Goal: Task Accomplishment & Management: Manage account settings

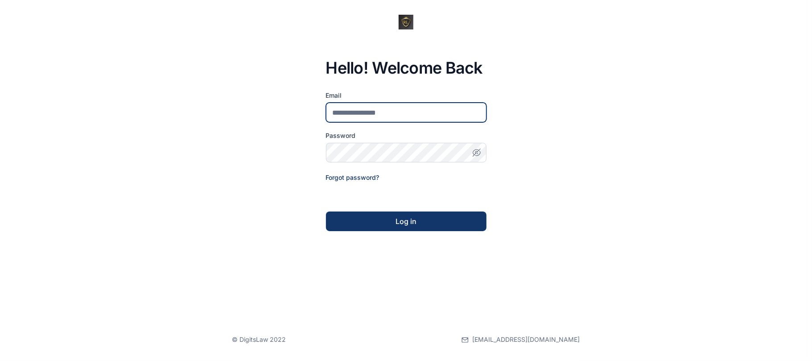
click at [442, 107] on input "email" at bounding box center [406, 113] width 161 height 20
type input "**********"
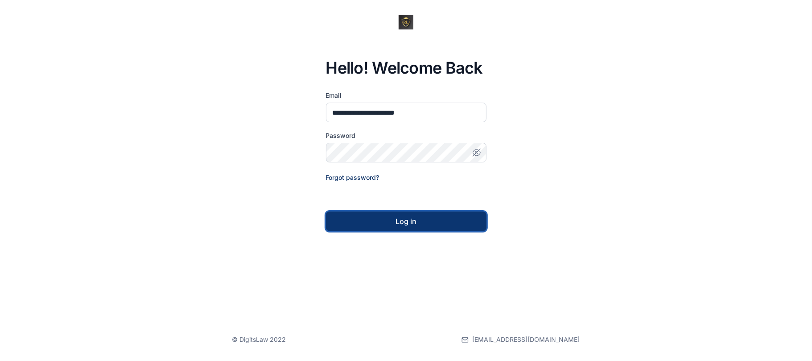
click at [439, 217] on div "Log in" at bounding box center [406, 221] width 132 height 11
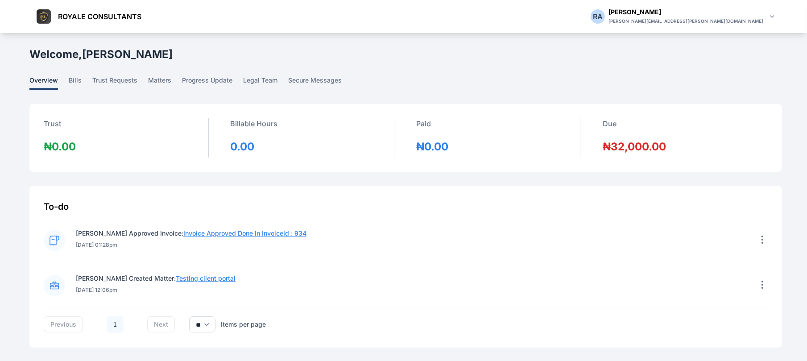
click at [66, 83] on link "overview" at bounding box center [48, 83] width 39 height 14
click at [72, 76] on span "bills" at bounding box center [75, 83] width 13 height 14
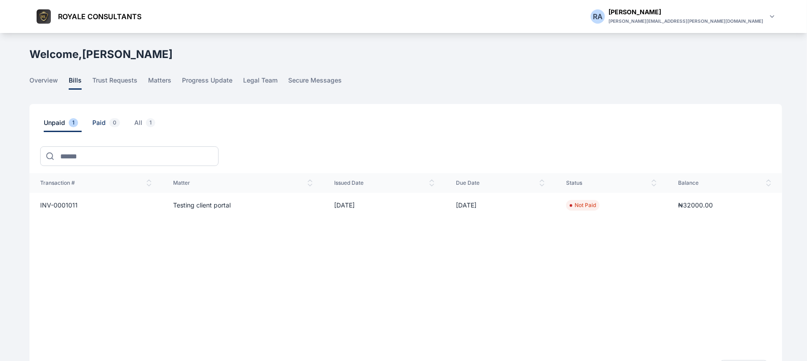
click at [101, 125] on span "Paid 0" at bounding box center [107, 125] width 31 height 14
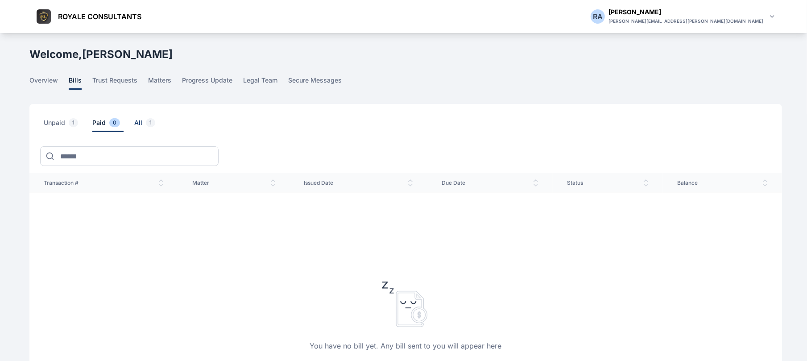
click at [146, 120] on span "1" at bounding box center [150, 122] width 9 height 9
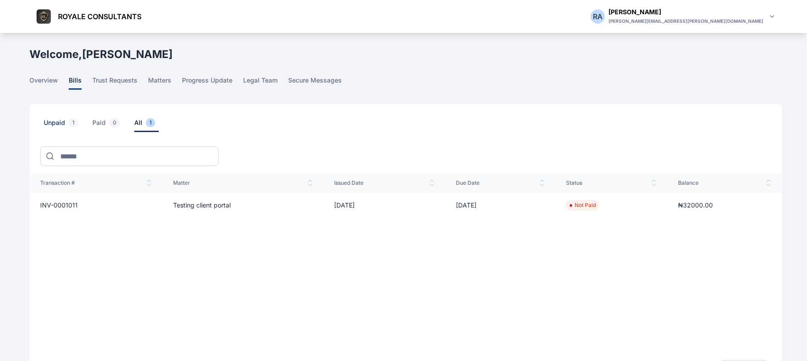
click at [56, 129] on span "Unpaid 1" at bounding box center [63, 125] width 38 height 14
click at [68, 207] on span "INV-0001011" at bounding box center [58, 205] width 37 height 8
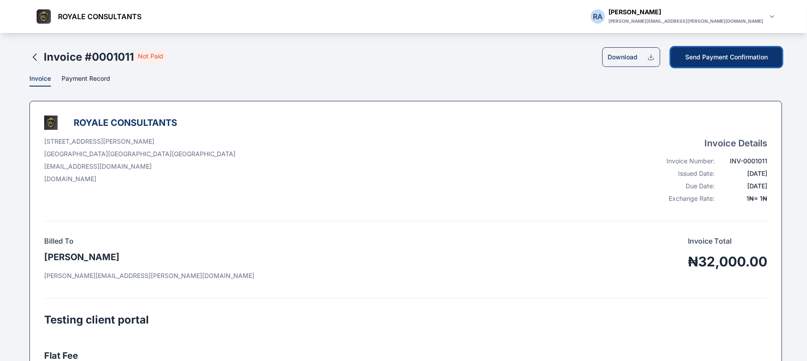
click at [719, 54] on button "Send Payment Confirmation" at bounding box center [726, 57] width 111 height 20
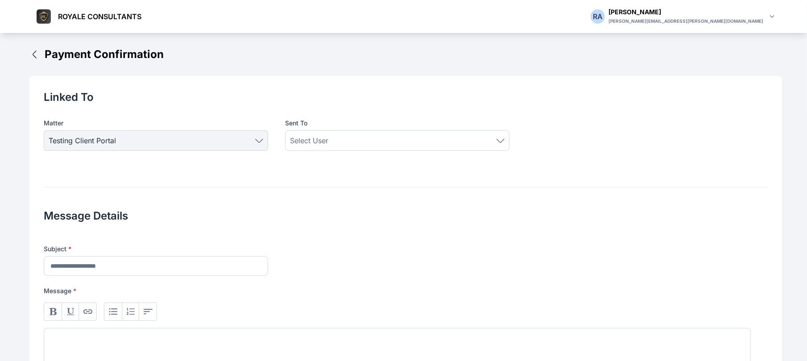
click at [263, 145] on span "Testing client portal" at bounding box center [156, 140] width 215 height 11
click at [368, 148] on div "Select User" at bounding box center [397, 140] width 224 height 21
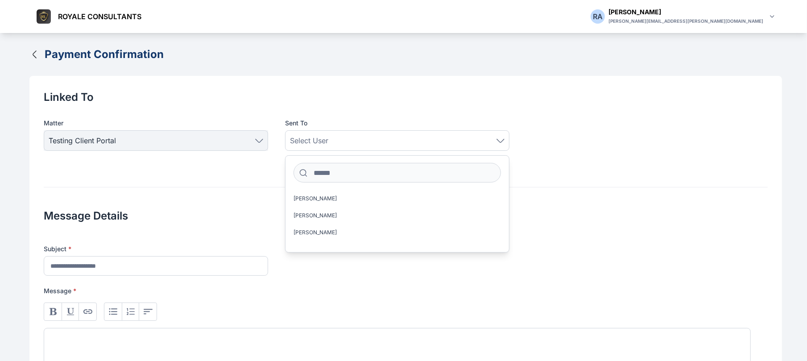
click at [38, 60] on button "Payment Confirmation" at bounding box center [96, 54] width 134 height 14
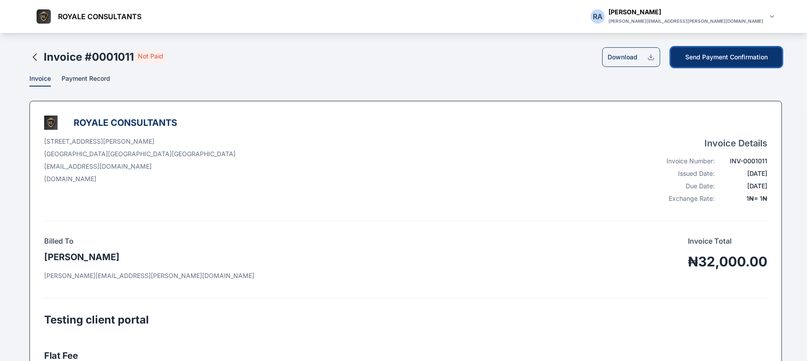
click at [716, 60] on button "Send Payment Confirmation" at bounding box center [726, 57] width 111 height 20
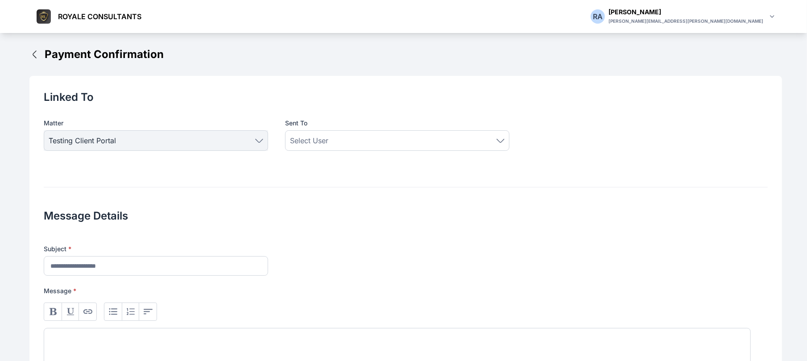
click at [436, 151] on div "Sent to Select User" at bounding box center [405, 140] width 241 height 43
click at [440, 147] on div "Select User" at bounding box center [397, 140] width 224 height 21
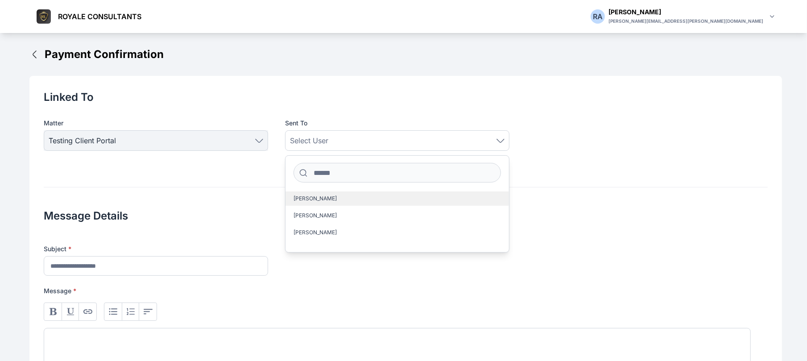
click at [395, 195] on label "Aguda Roseline" at bounding box center [396, 198] width 223 height 14
click at [377, 200] on label "Aguda Roseline" at bounding box center [396, 198] width 223 height 14
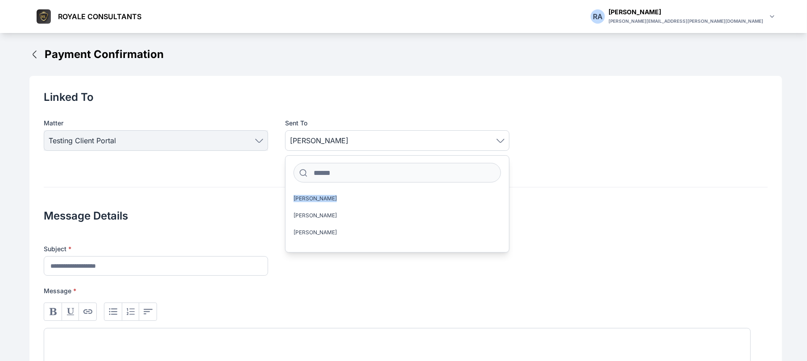
click at [371, 279] on div "Subject * Message *" at bounding box center [406, 324] width 724 height 160
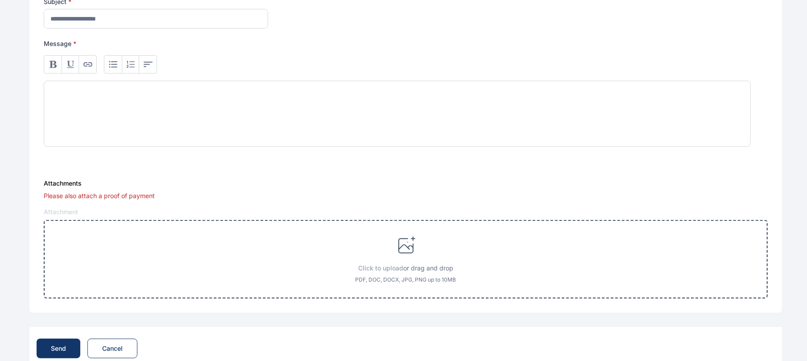
scroll to position [248, 0]
click at [244, 21] on input "description" at bounding box center [156, 18] width 224 height 20
type input "**********"
click at [166, 124] on div at bounding box center [397, 113] width 707 height 66
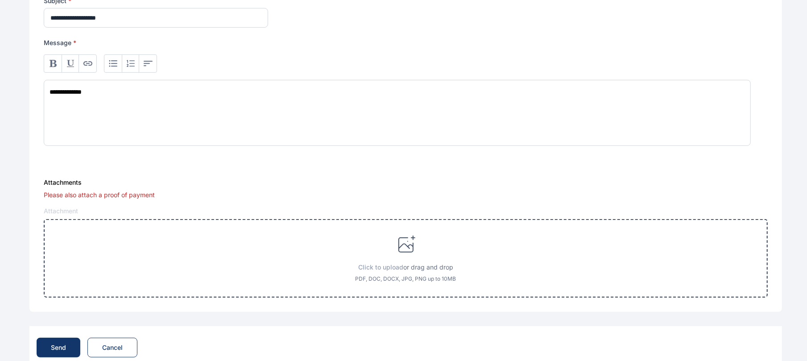
click at [166, 124] on div "**********" at bounding box center [397, 113] width 707 height 66
click at [410, 250] on icon at bounding box center [405, 244] width 21 height 21
type input "**********"
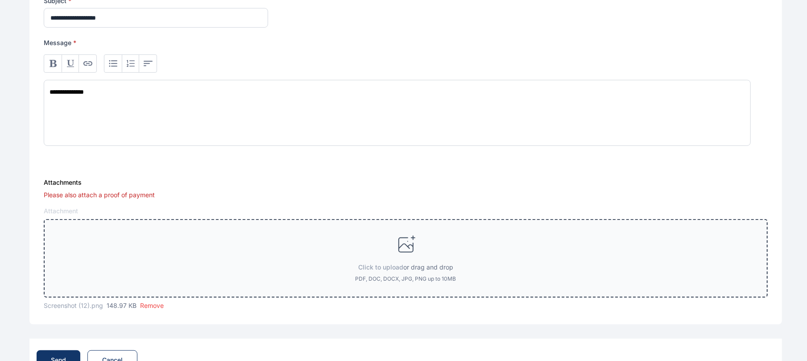
scroll to position [283, 0]
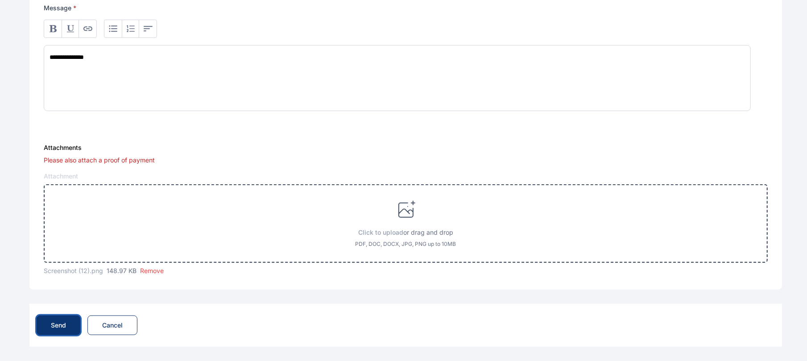
click at [52, 319] on button "Send" at bounding box center [59, 325] width 44 height 20
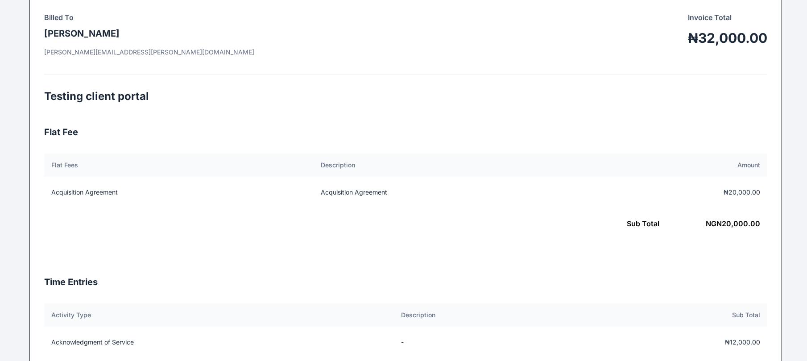
scroll to position [0, 0]
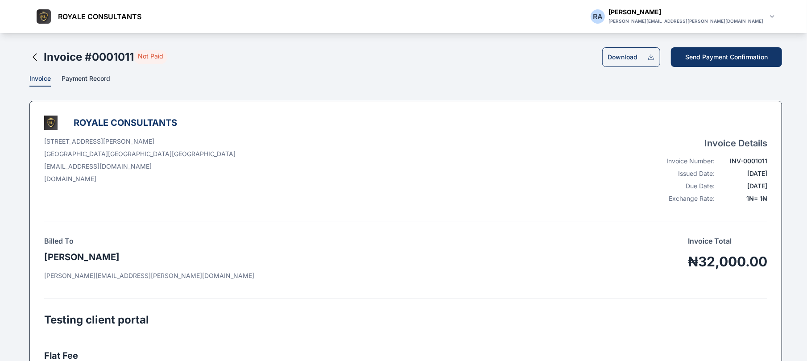
click at [40, 59] on div "Invoice # 0001011 Not Paid" at bounding box center [103, 57] width 127 height 14
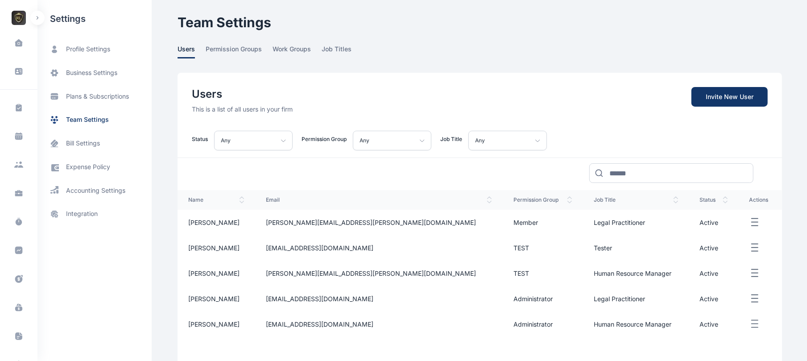
click at [38, 23] on button "button" at bounding box center [37, 18] width 14 height 14
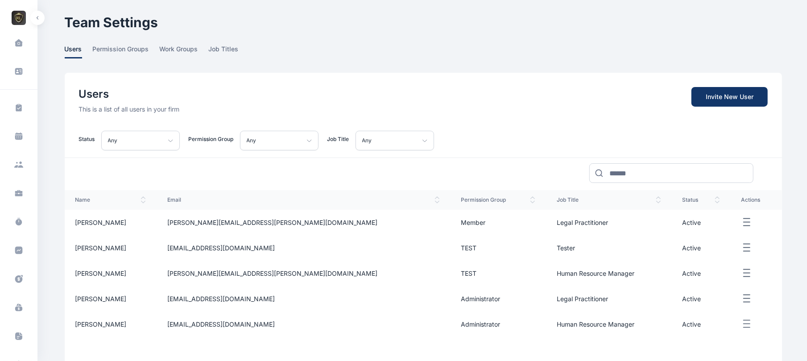
scroll to position [125, 0]
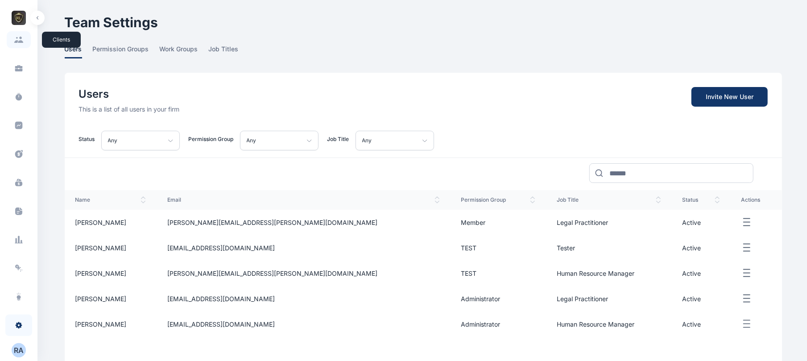
click at [10, 41] on span at bounding box center [19, 39] width 24 height 17
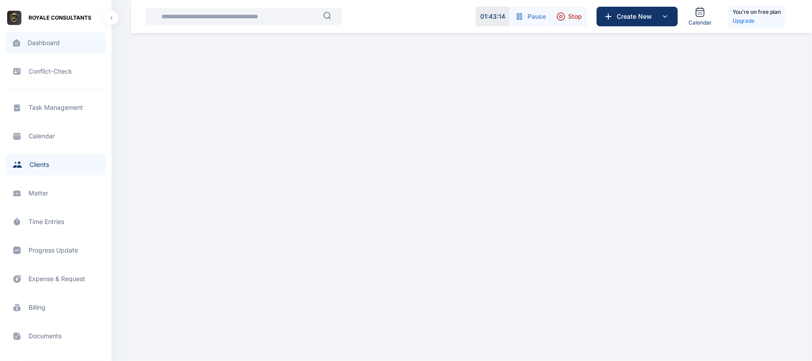
click at [83, 50] on span "Dashboard dashboard dashboard" at bounding box center [55, 42] width 101 height 21
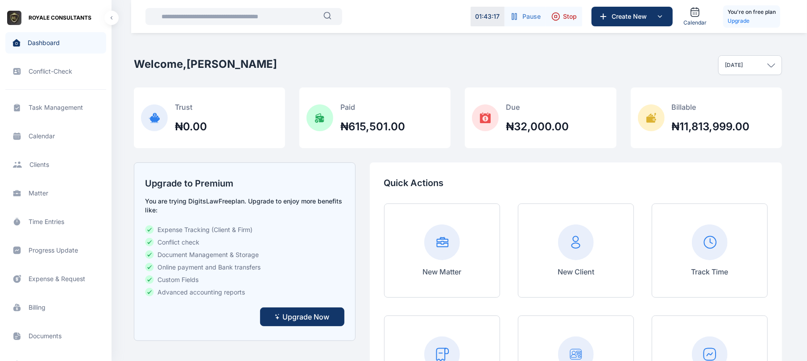
click at [67, 303] on span "Billing billing billing" at bounding box center [55, 307] width 101 height 21
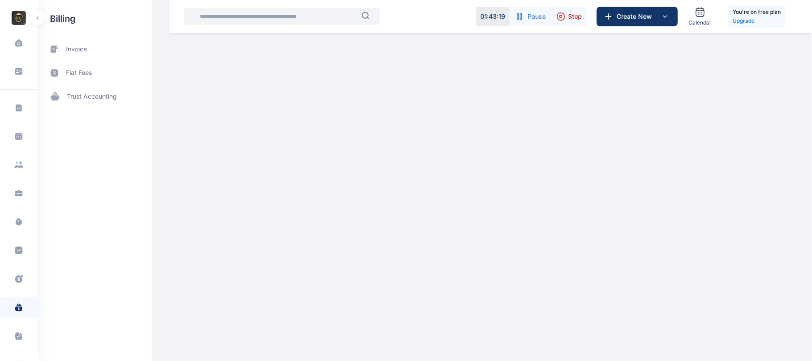
click at [75, 50] on span "invoice" at bounding box center [76, 49] width 21 height 9
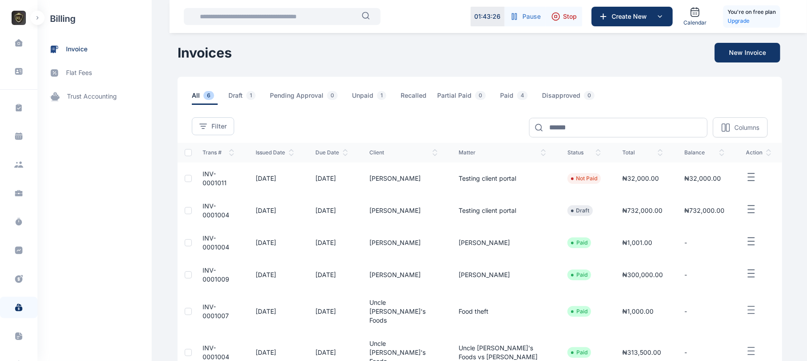
click at [755, 172] on icon "button" at bounding box center [751, 177] width 11 height 11
click at [722, 205] on span "Add Payment" at bounding box center [717, 207] width 40 height 9
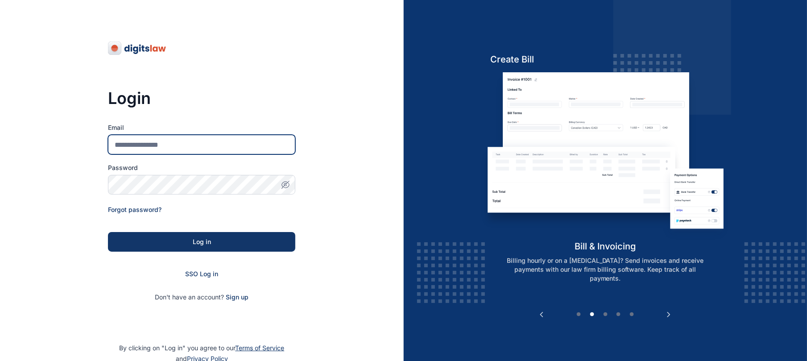
click at [201, 152] on input "Email" at bounding box center [201, 145] width 187 height 20
type input "**********"
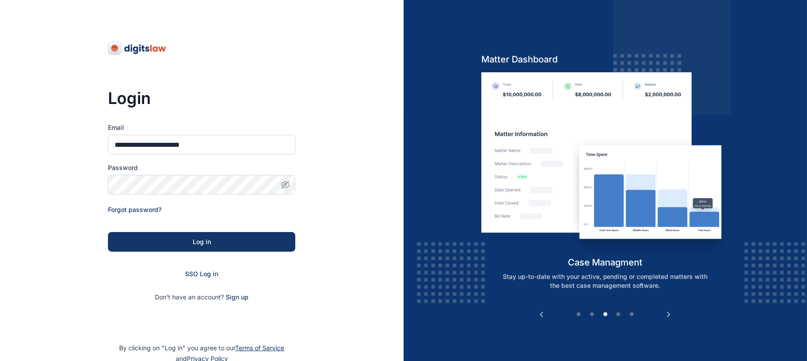
click at [238, 174] on div "Password" at bounding box center [201, 178] width 187 height 31
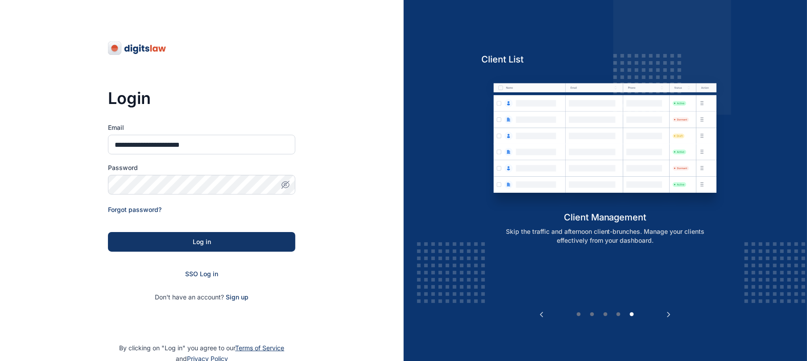
click at [286, 184] on icon "button" at bounding box center [285, 184] width 9 height 9
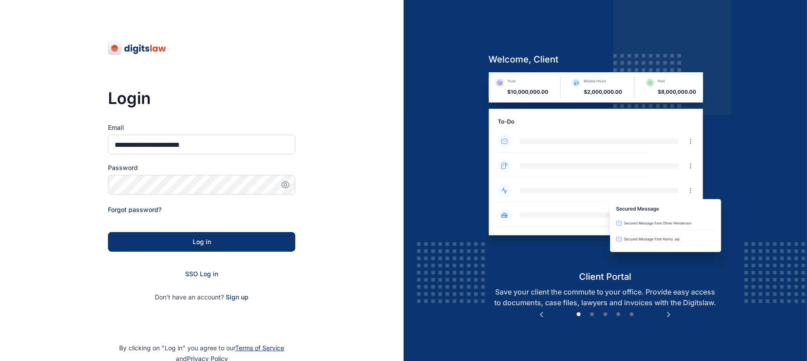
click at [243, 243] on div "Log in" at bounding box center [201, 241] width 159 height 9
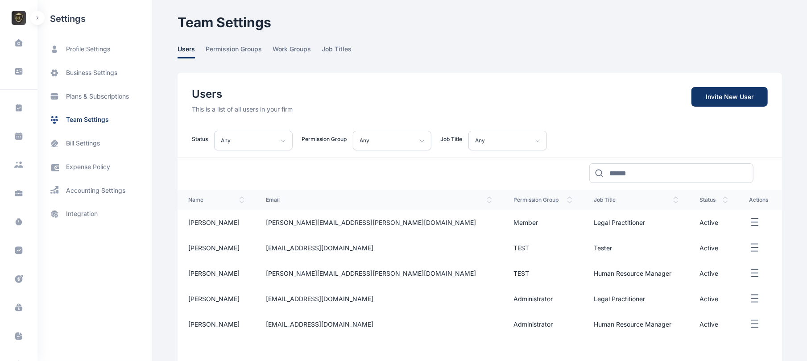
click at [38, 16] on icon "button" at bounding box center [37, 18] width 3 height 4
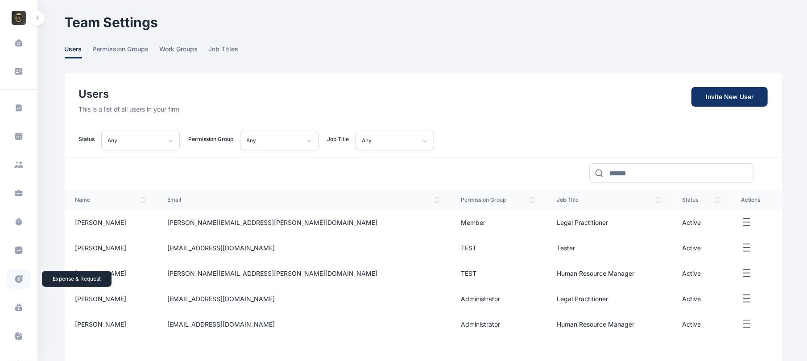
click at [18, 276] on icon at bounding box center [19, 279] width 8 height 8
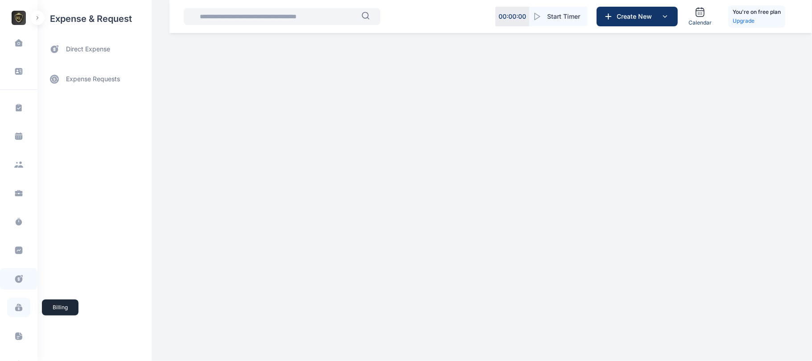
click at [17, 306] on icon at bounding box center [18, 307] width 9 height 9
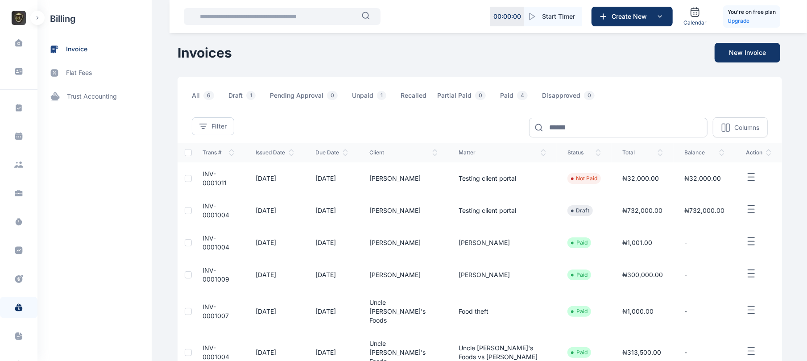
click at [77, 45] on span "invoice" at bounding box center [76, 49] width 21 height 9
click at [43, 17] on button "button" at bounding box center [37, 18] width 14 height 14
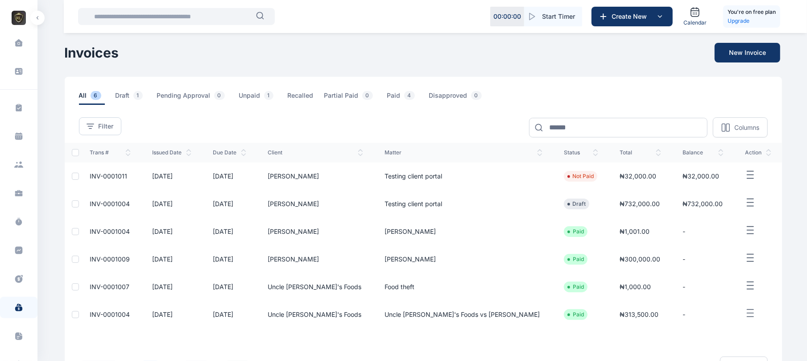
click at [747, 177] on button "button" at bounding box center [758, 174] width 26 height 11
click at [718, 206] on span "Add Payment" at bounding box center [717, 205] width 40 height 9
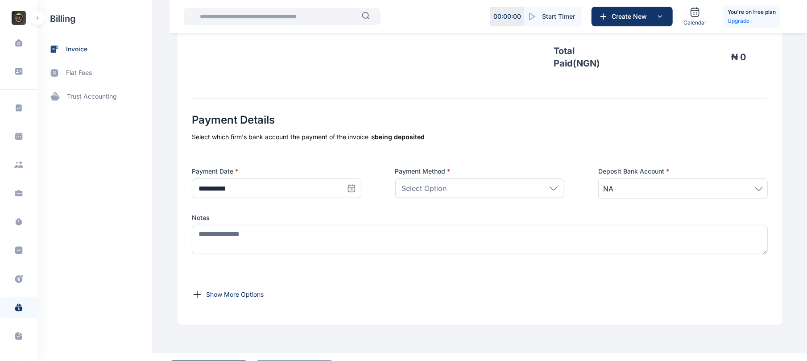
scroll to position [286, 0]
click at [549, 188] on icon at bounding box center [553, 190] width 8 height 4
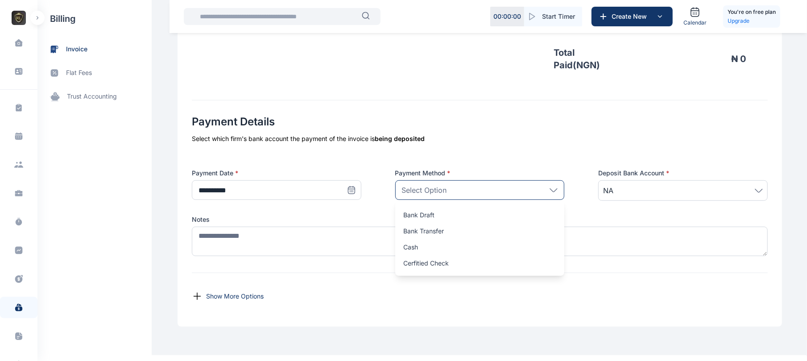
click at [564, 150] on div "**********" at bounding box center [480, 194] width 576 height 158
click at [538, 194] on div "Select Option" at bounding box center [479, 190] width 169 height 20
click at [669, 192] on span "NA" at bounding box center [683, 190] width 160 height 11
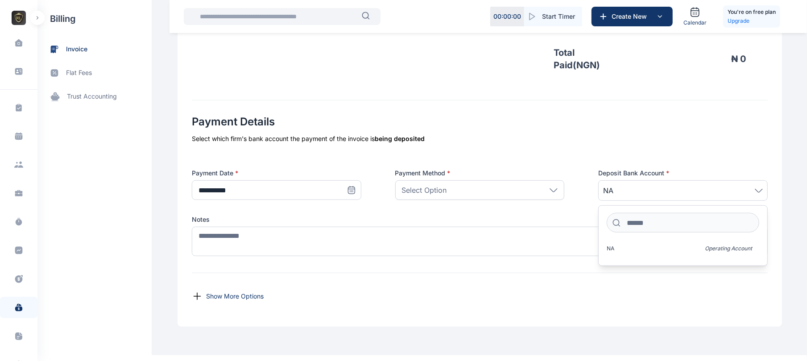
click at [672, 122] on h2 "Payment Details" at bounding box center [480, 122] width 576 height 14
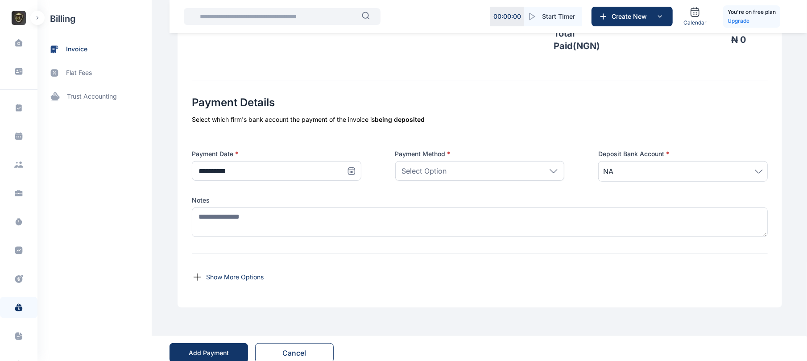
scroll to position [316, 0]
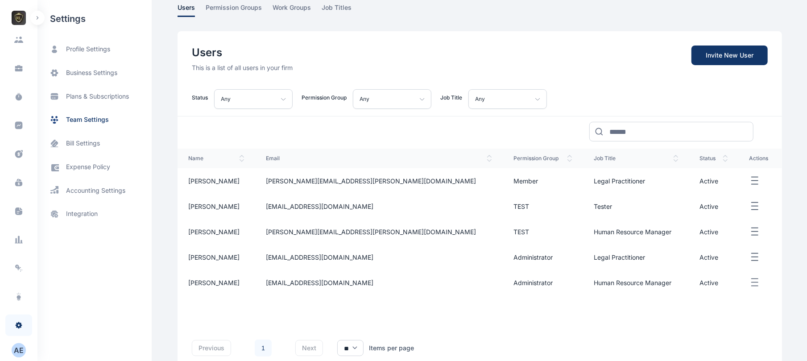
scroll to position [86, 0]
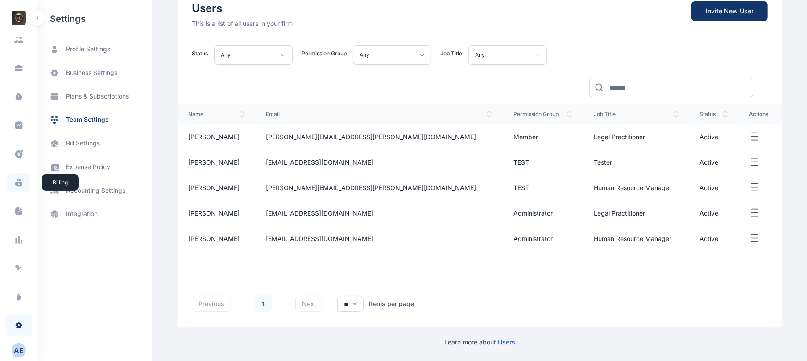
click at [20, 176] on span at bounding box center [18, 183] width 23 height 20
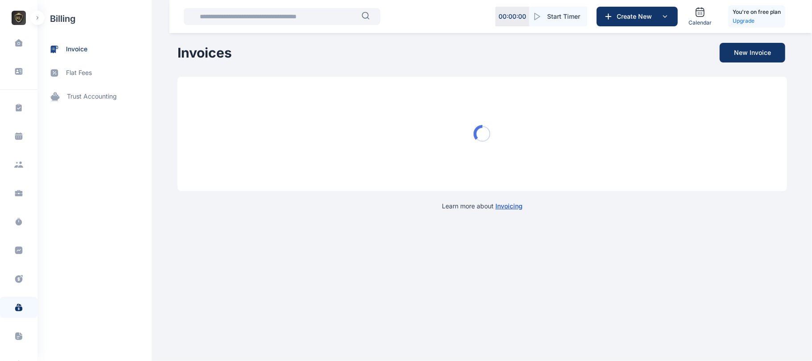
click at [78, 48] on span "invoice" at bounding box center [76, 49] width 21 height 9
click at [767, 51] on button "New Invoice" at bounding box center [753, 53] width 66 height 20
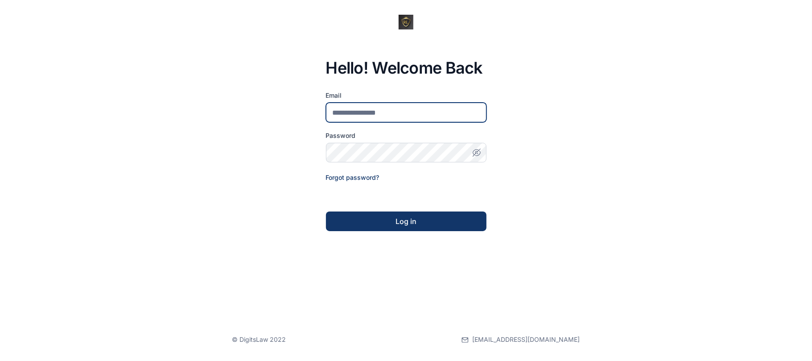
click at [450, 104] on input "email" at bounding box center [406, 113] width 161 height 20
type input "**********"
click at [475, 157] on button "button" at bounding box center [477, 153] width 20 height 20
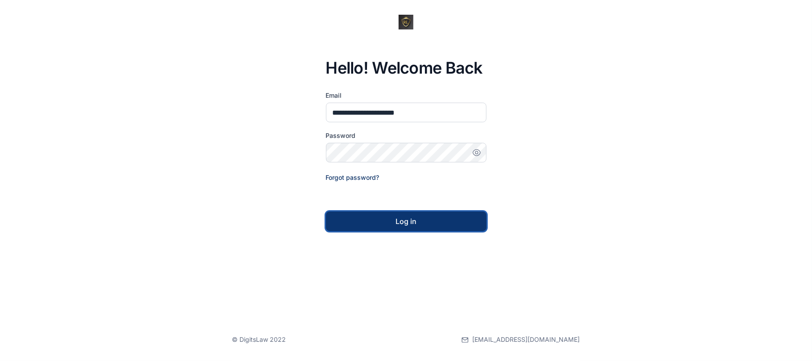
click at [451, 221] on div "Log in" at bounding box center [406, 221] width 132 height 11
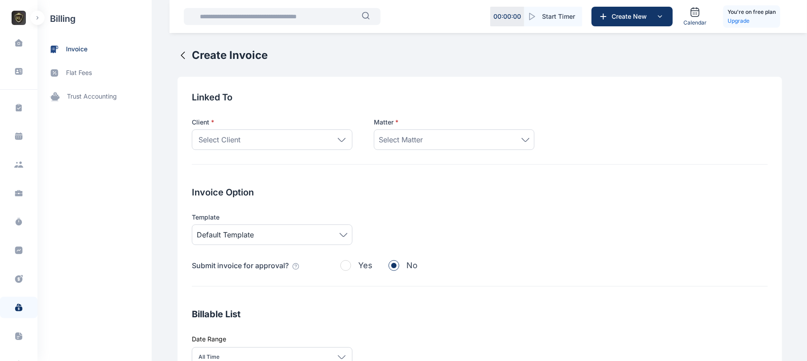
click at [295, 142] on div "Select Client" at bounding box center [272, 139] width 161 height 21
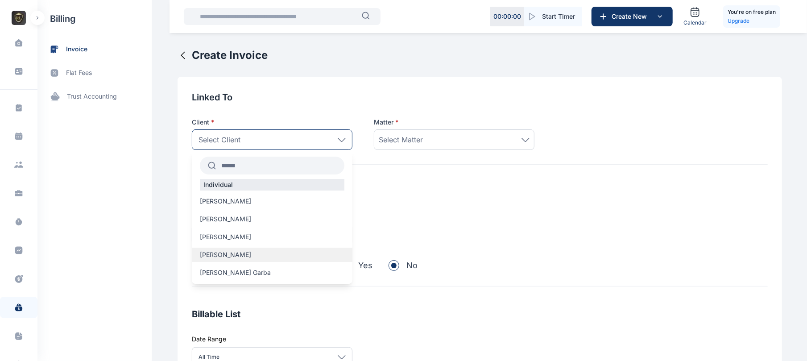
click at [225, 259] on span "Aguda Rose" at bounding box center [225, 254] width 51 height 9
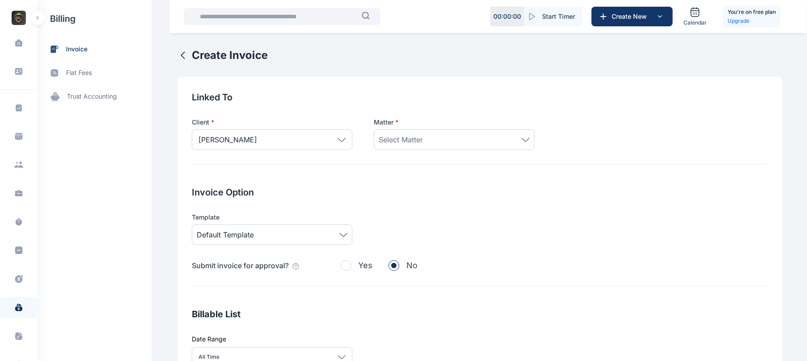
click at [437, 131] on div "Select Matter" at bounding box center [454, 139] width 161 height 21
drag, startPoint x: 429, startPoint y: 205, endPoint x: 425, endPoint y: 202, distance: 4.7
click at [425, 202] on div "Testing client portal" at bounding box center [454, 198] width 160 height 17
click at [425, 202] on div "Invoice Option Template Default Template Submit invoice for approval? Yes No" at bounding box center [480, 236] width 576 height 100
drag, startPoint x: 419, startPoint y: 150, endPoint x: 420, endPoint y: 134, distance: 16.5
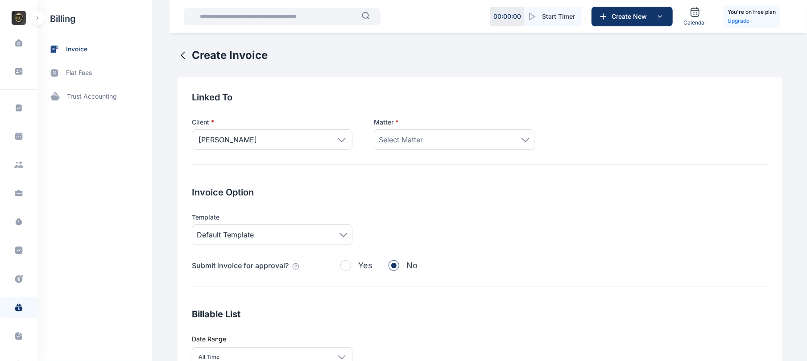
click at [420, 134] on div "Linked To Client * Aguda Rose Individual Hitler Abdul Tochukwu John James John …" at bounding box center [480, 128] width 576 height 74
click at [420, 134] on div "Select Matter" at bounding box center [454, 139] width 161 height 21
click at [425, 195] on span "Testing client portal" at bounding box center [407, 197] width 50 height 7
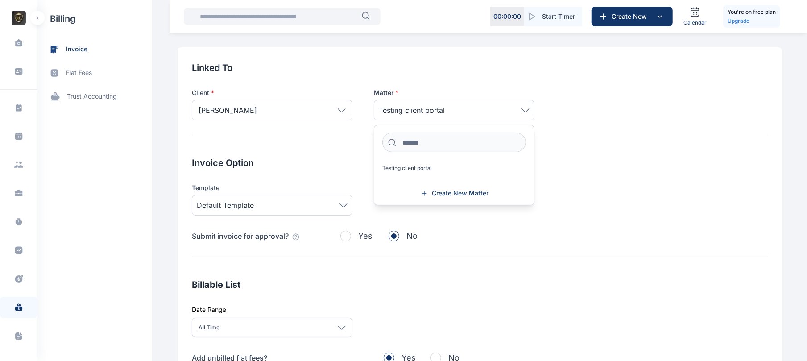
click at [429, 274] on div "Linked To Client * Aguda Rose Individual Hitler Abdul Tochukwu John James John …" at bounding box center [479, 291] width 604 height 488
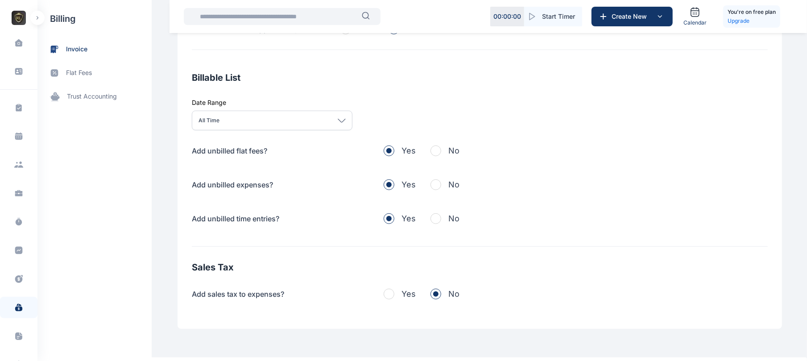
scroll to position [268, 0]
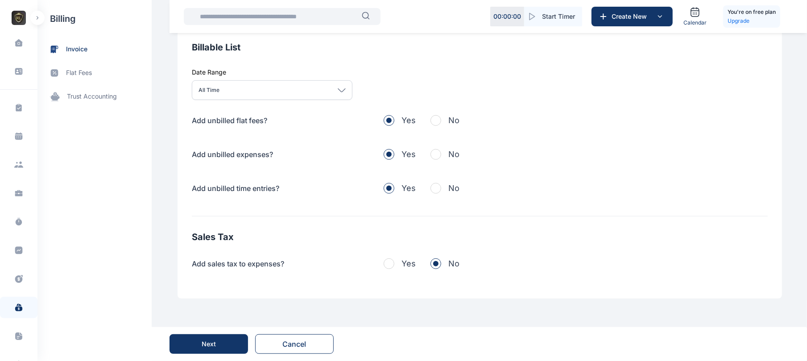
click at [217, 342] on button "Next" at bounding box center [208, 344] width 78 height 20
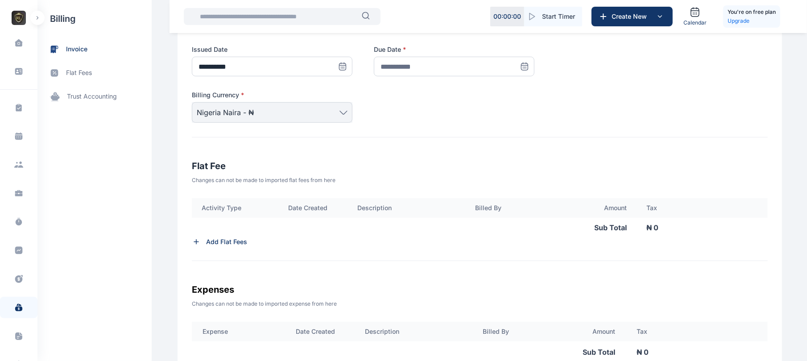
scroll to position [99, 0]
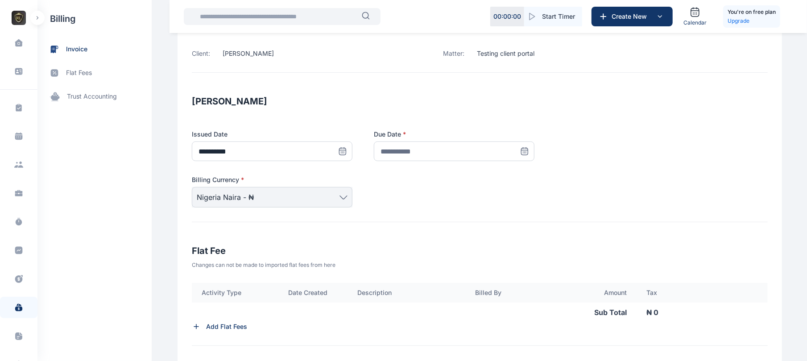
click at [515, 148] on span at bounding box center [525, 151] width 20 height 20
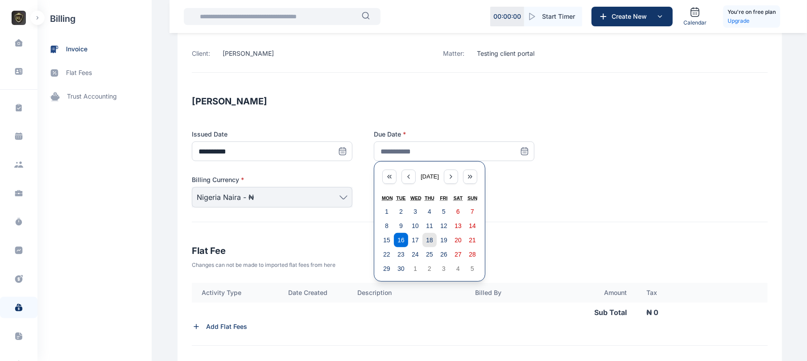
click at [428, 236] on button "18" at bounding box center [429, 240] width 14 height 14
type input "**********"
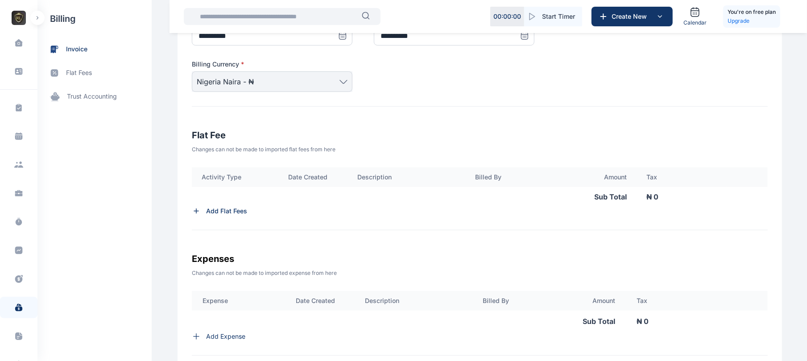
scroll to position [298, 0]
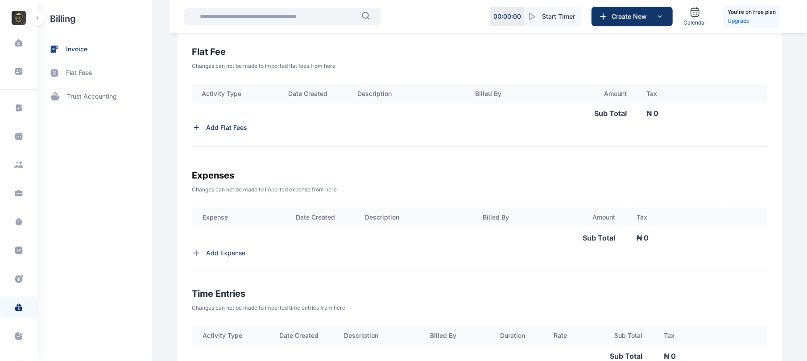
click at [209, 259] on div "Expense Date Created Description Billed By Amount Tax Sub Total ₦ 0 Add Expense" at bounding box center [480, 239] width 576 height 65
click at [211, 258] on div "Expense Date Created Description Billed By Amount Tax Sub Total ₦ 0 Add Expense" at bounding box center [480, 239] width 576 height 65
click at [179, 257] on div "**********" at bounding box center [479, 139] width 604 height 720
click at [192, 254] on div "Expense Date Created Description Billed By Amount Tax Sub Total ₦ 0 Add Expense" at bounding box center [480, 239] width 576 height 65
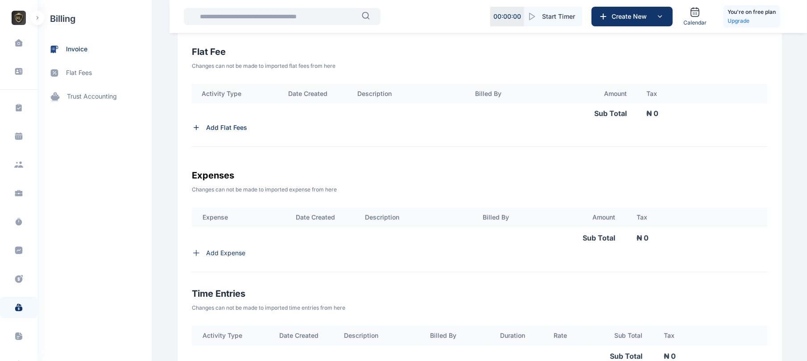
click at [192, 254] on icon at bounding box center [196, 252] width 9 height 9
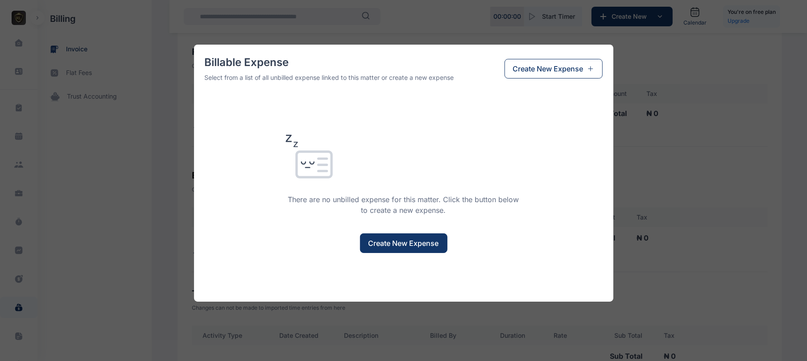
click at [424, 234] on button "Create New Expense" at bounding box center [403, 243] width 87 height 20
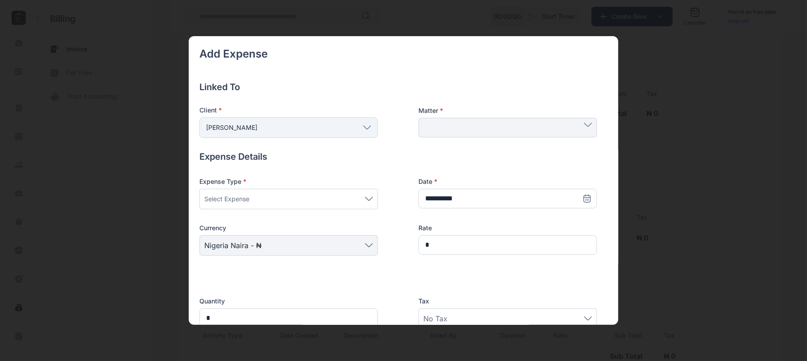
click at [359, 134] on div "Aguda Rose" at bounding box center [288, 127] width 178 height 21
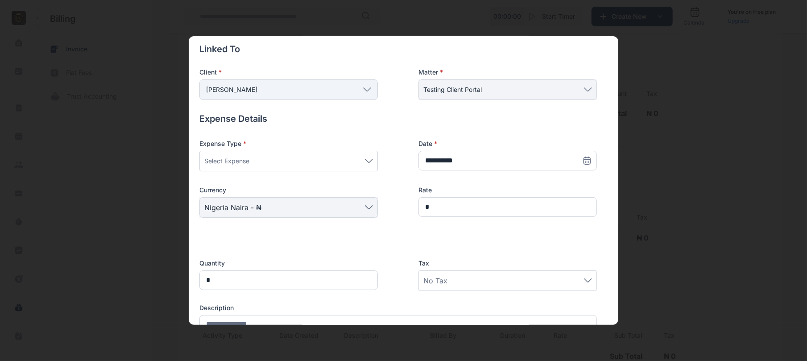
scroll to position [40, 0]
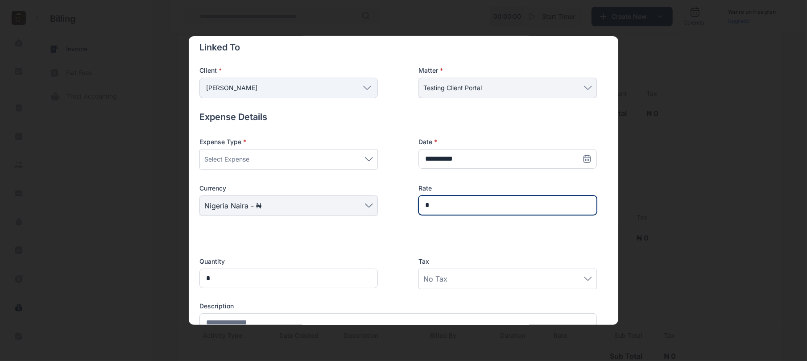
click at [464, 202] on input "*" at bounding box center [507, 205] width 178 height 20
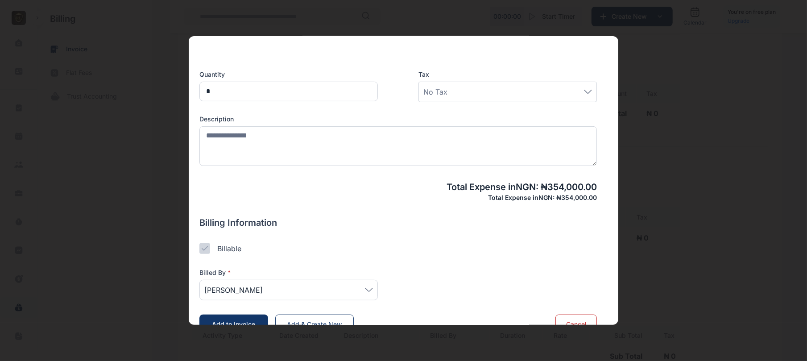
scroll to position [248, 0]
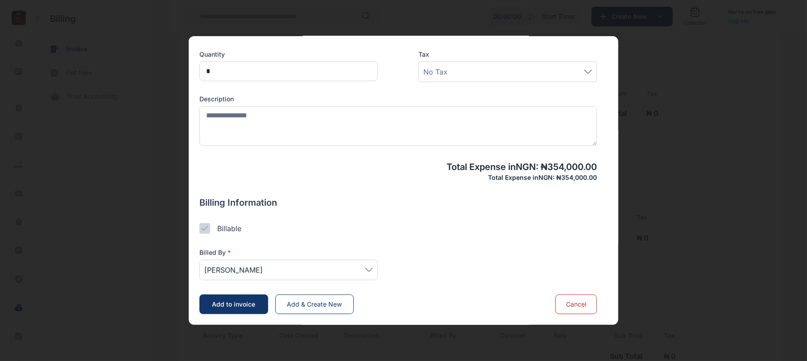
type input "*******"
click at [239, 300] on span "Add to invoice" at bounding box center [233, 304] width 43 height 8
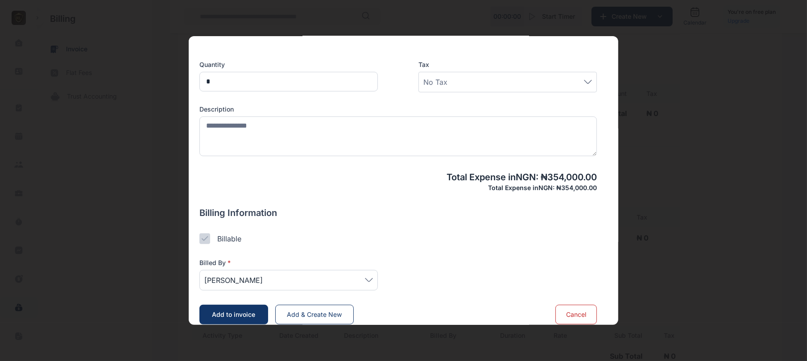
scroll to position [259, 0]
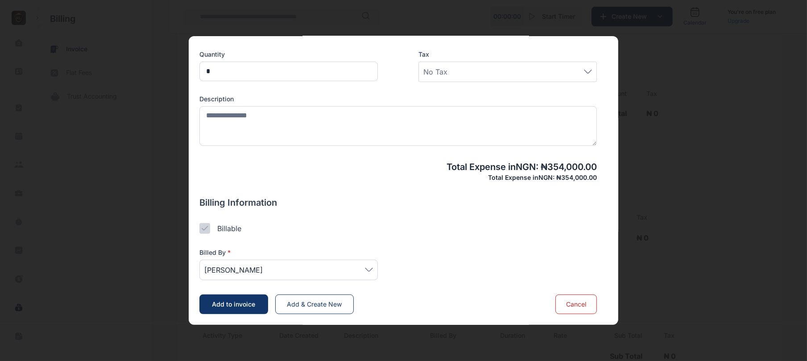
click at [239, 307] on span "Add to invoice" at bounding box center [233, 304] width 43 height 8
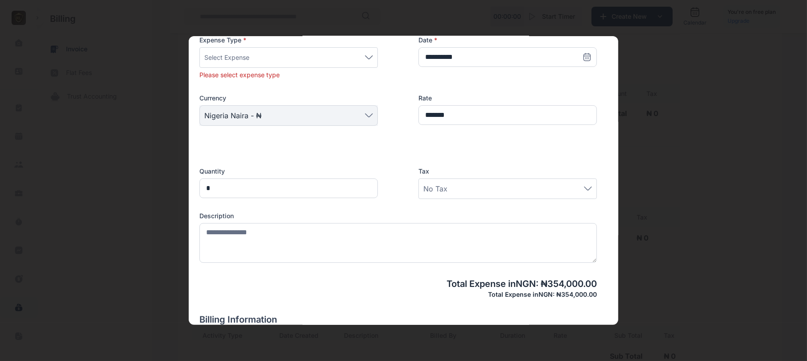
scroll to position [61, 0]
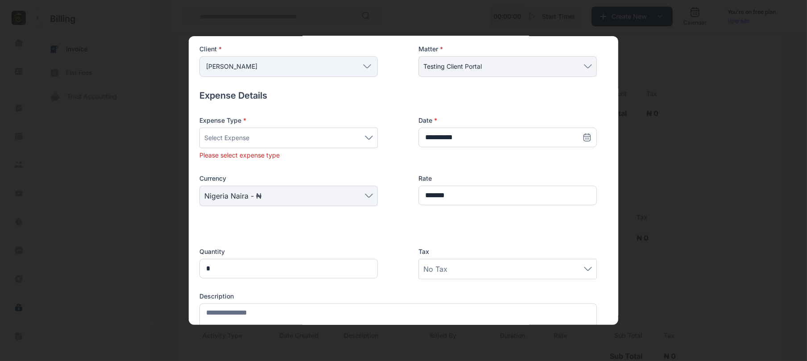
click at [375, 140] on div "Select Expense" at bounding box center [288, 138] width 178 height 21
click at [284, 195] on label "Agency Fee" at bounding box center [288, 196] width 177 height 14
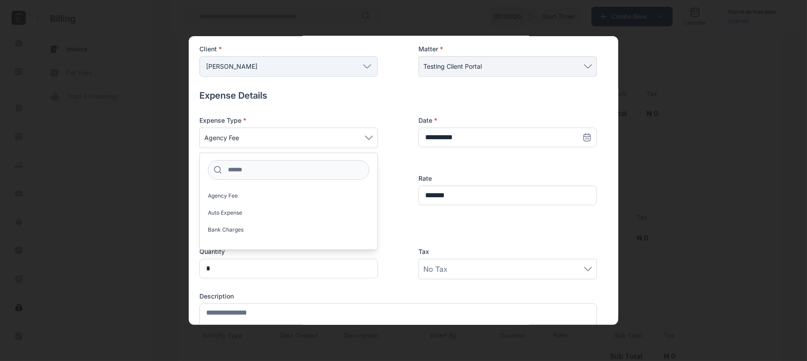
click at [382, 238] on div "Quantity * Tax No Tax" at bounding box center [397, 257] width 397 height 45
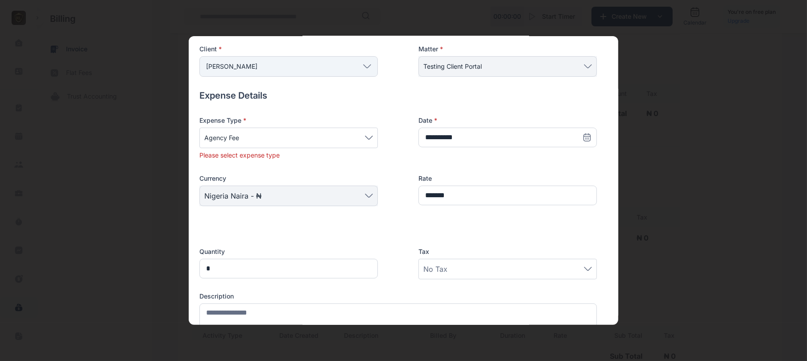
scroll to position [259, 0]
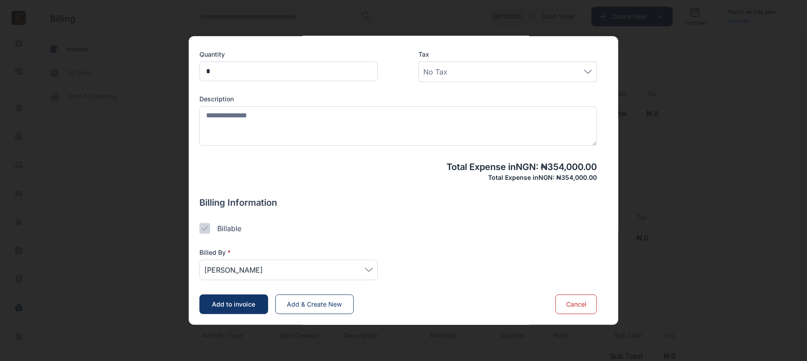
click at [249, 300] on span "Add to invoice" at bounding box center [233, 304] width 43 height 8
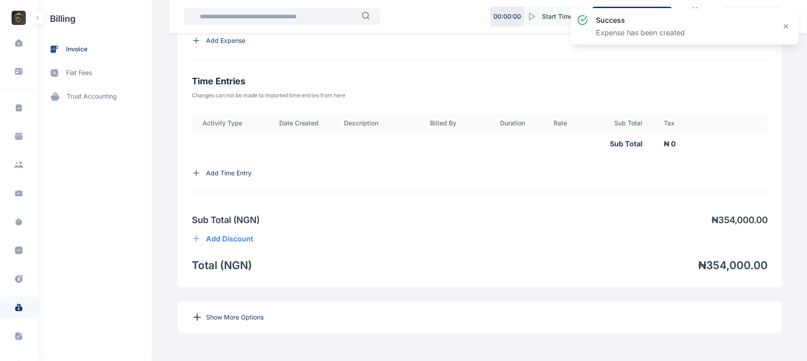
scroll to position [574, 0]
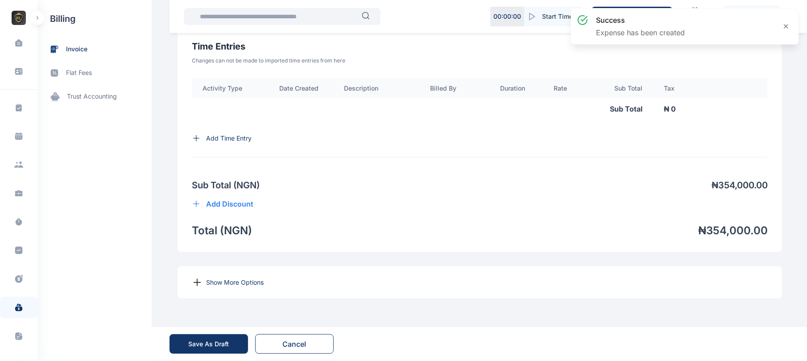
click at [254, 286] on div "Show More Options" at bounding box center [479, 282] width 604 height 32
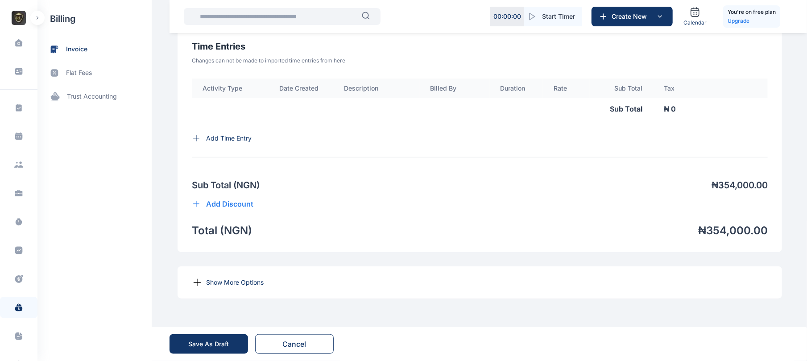
click at [242, 277] on div "Show More Options" at bounding box center [479, 282] width 604 height 32
click at [253, 286] on p "Show More Options" at bounding box center [235, 282] width 58 height 9
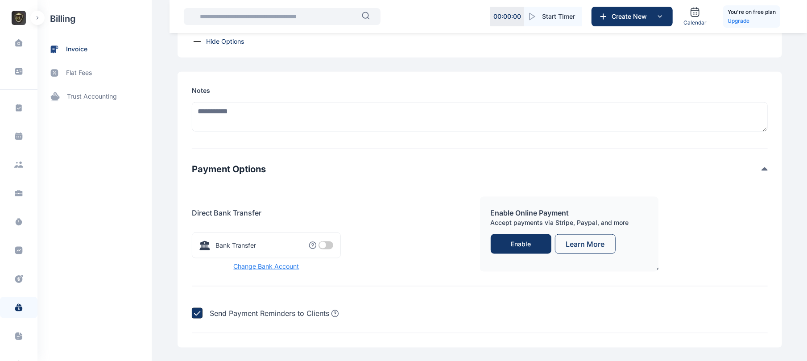
scroll to position [865, 0]
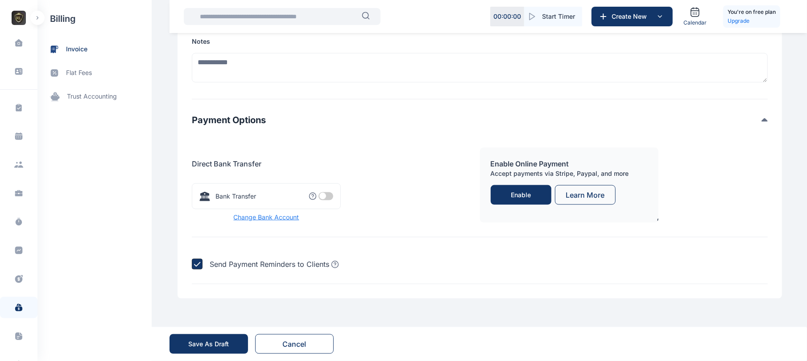
click at [316, 190] on div "Bank Transfer You have no Bank Selected" at bounding box center [266, 196] width 149 height 26
click at [318, 193] on span at bounding box center [325, 196] width 15 height 8
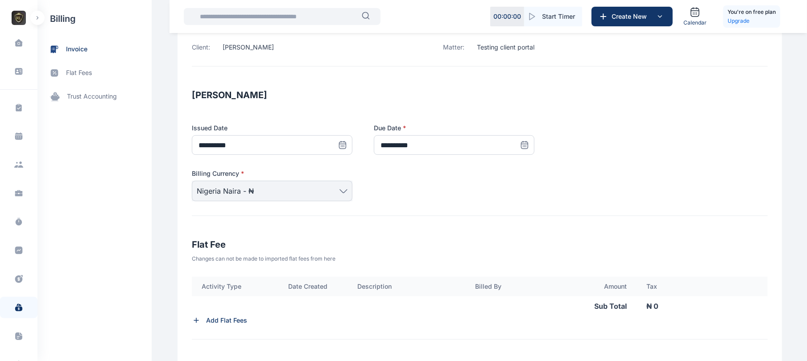
scroll to position [1014, 0]
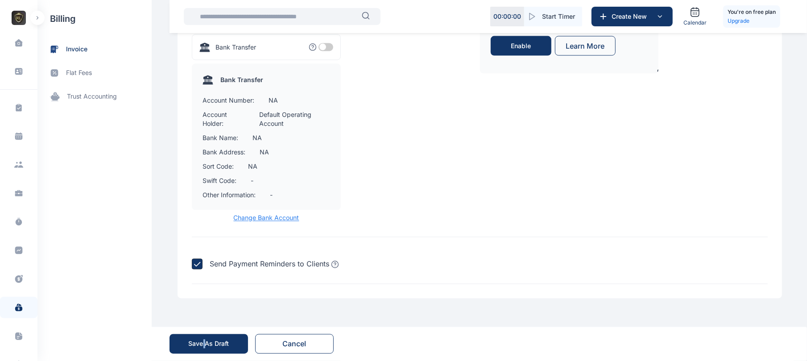
drag, startPoint x: 202, startPoint y: 333, endPoint x: 206, endPoint y: 350, distance: 17.3
click at [206, 350] on div "Save As Draft" at bounding box center [208, 344] width 78 height 34
click at [206, 350] on button "Save As Draft" at bounding box center [208, 344] width 78 height 20
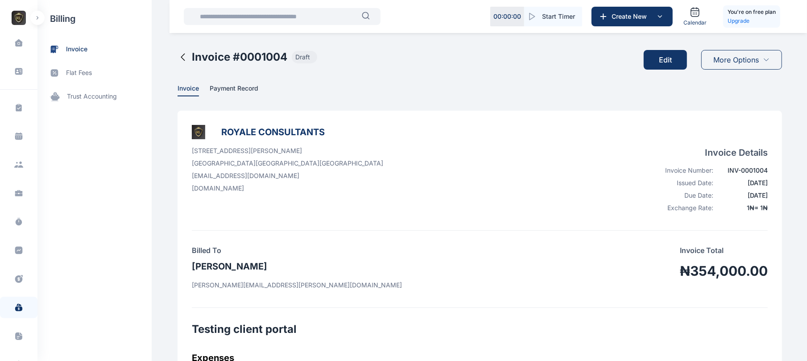
click at [749, 61] on span "More Options" at bounding box center [736, 59] width 45 height 11
click at [738, 87] on button "Submit for Approval" at bounding box center [739, 81] width 81 height 17
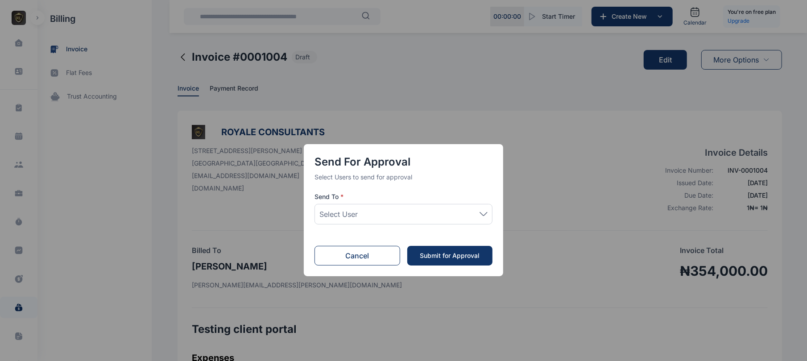
click at [446, 219] on div "Select User" at bounding box center [403, 214] width 168 height 11
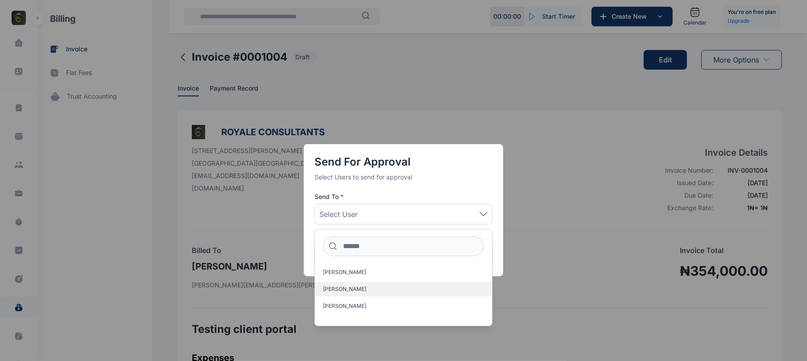
click at [368, 288] on label "Eddie Anatoria" at bounding box center [403, 289] width 177 height 14
click at [491, 247] on div at bounding box center [403, 245] width 177 height 18
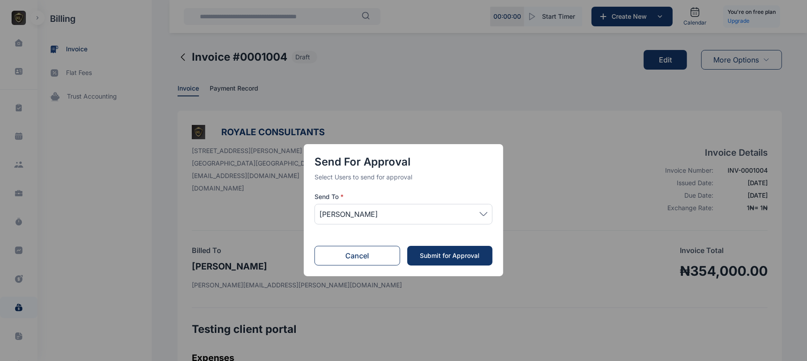
click at [442, 255] on div "Submit for Approval" at bounding box center [450, 255] width 68 height 9
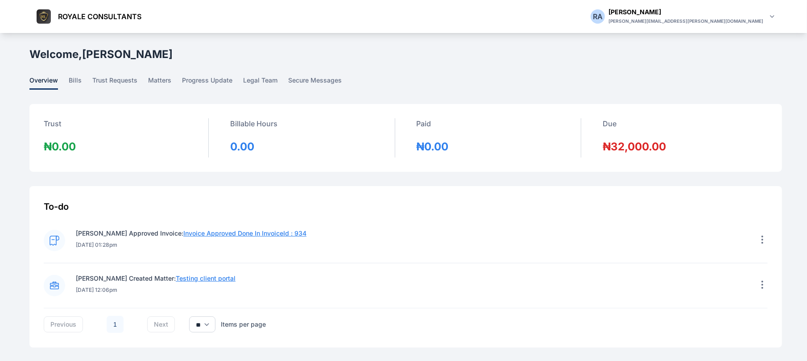
scroll to position [1, 0]
click at [81, 81] on link "bills" at bounding box center [81, 82] width 24 height 14
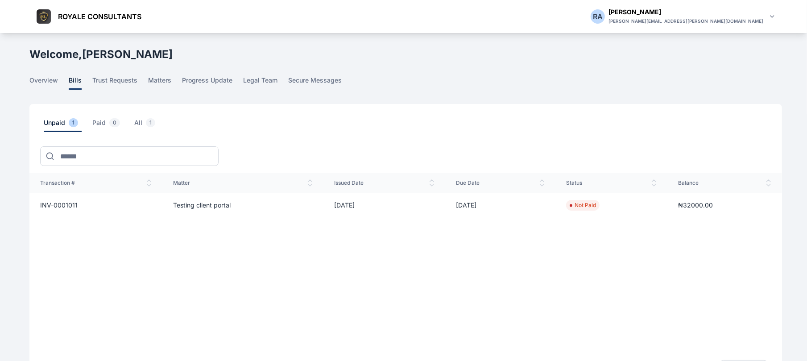
click at [72, 202] on span "INV-0001011" at bounding box center [58, 205] width 37 height 8
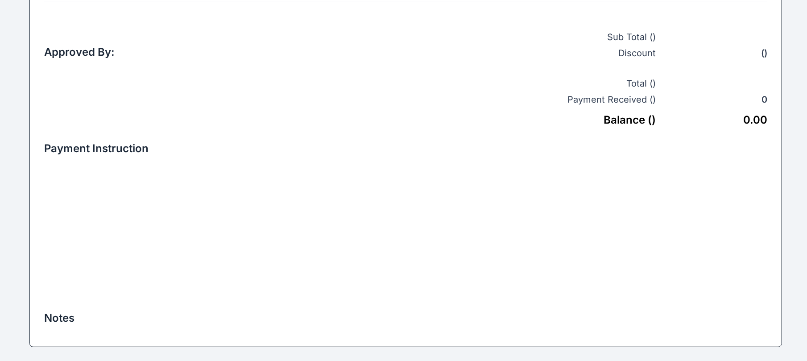
scroll to position [282, 0]
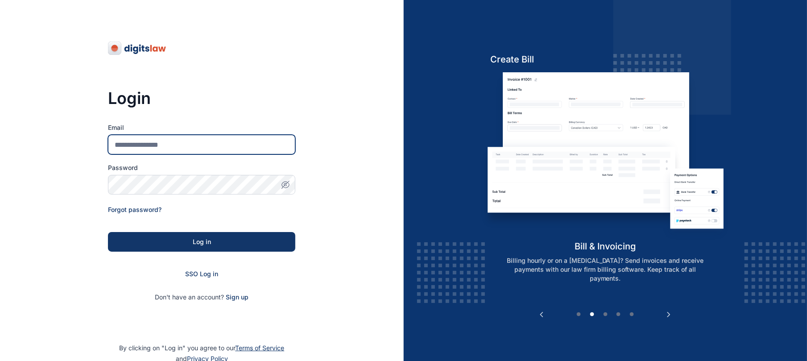
click at [189, 138] on input "Email" at bounding box center [201, 145] width 187 height 20
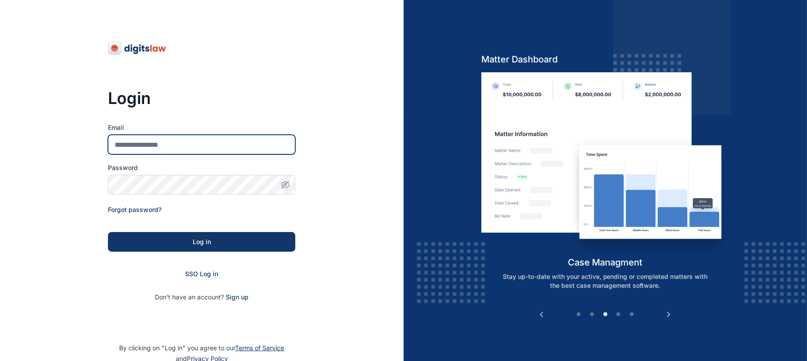
type input "**********"
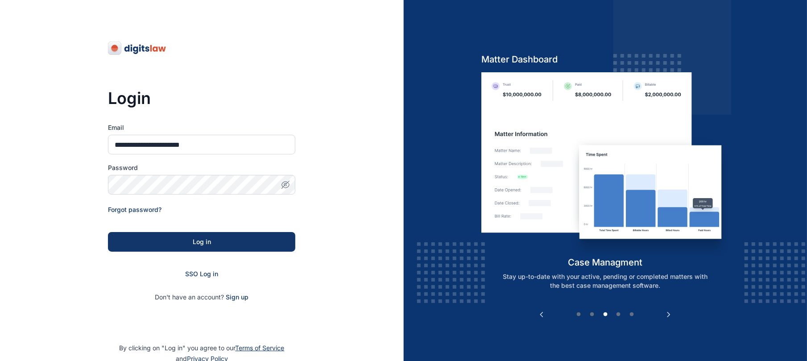
click at [247, 195] on form "**********" at bounding box center [201, 212] width 187 height 178
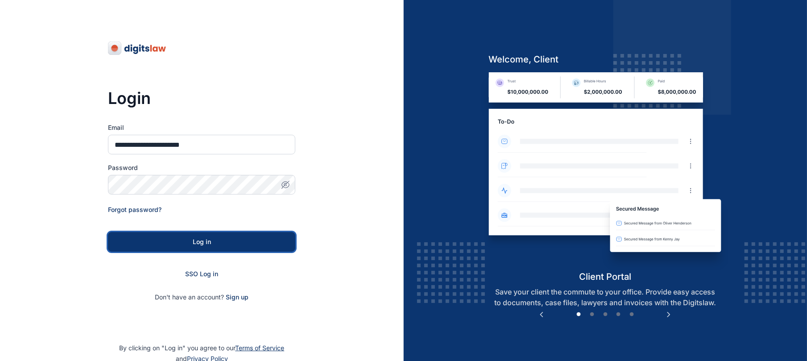
click at [250, 247] on button "Log in" at bounding box center [201, 242] width 187 height 20
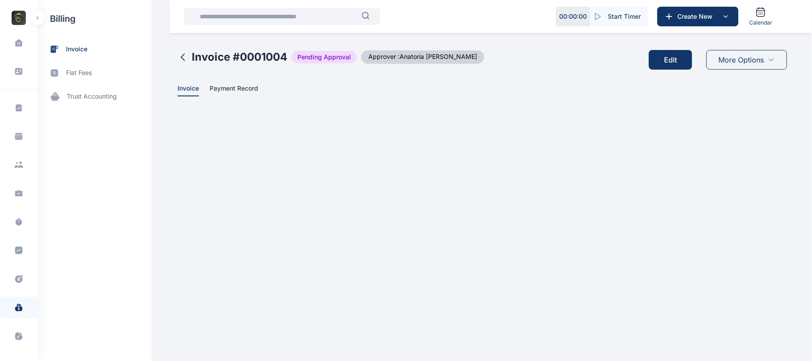
click at [335, 52] on span "Pending Approval" at bounding box center [324, 57] width 65 height 12
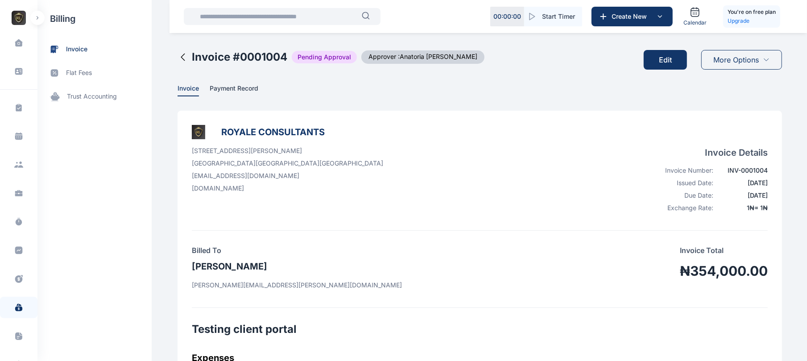
click at [760, 68] on div "More Options" at bounding box center [741, 60] width 81 height 20
click at [741, 83] on li "Approve" at bounding box center [740, 81] width 83 height 17
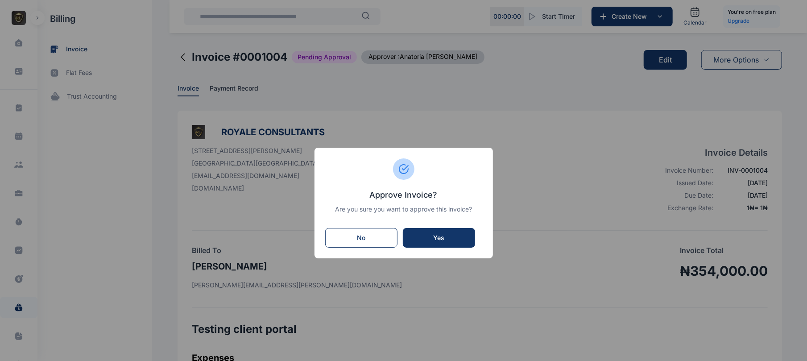
click at [447, 235] on div "Yes" at bounding box center [438, 237] width 54 height 9
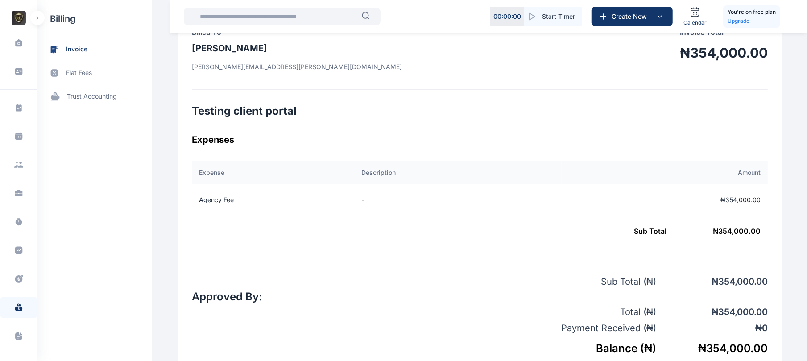
scroll to position [507, 0]
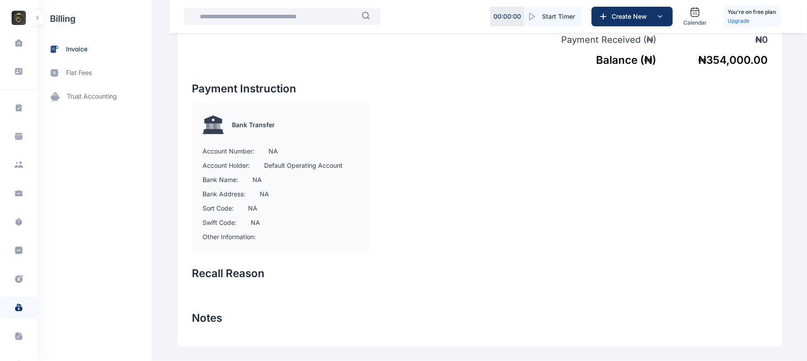
click at [36, 17] on icon "button" at bounding box center [37, 18] width 3 height 4
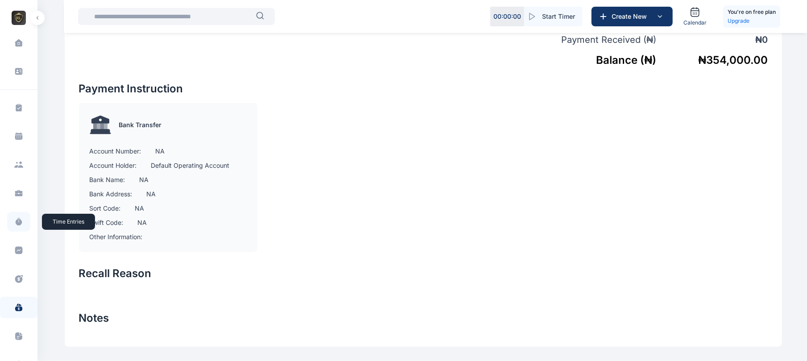
scroll to position [125, 0]
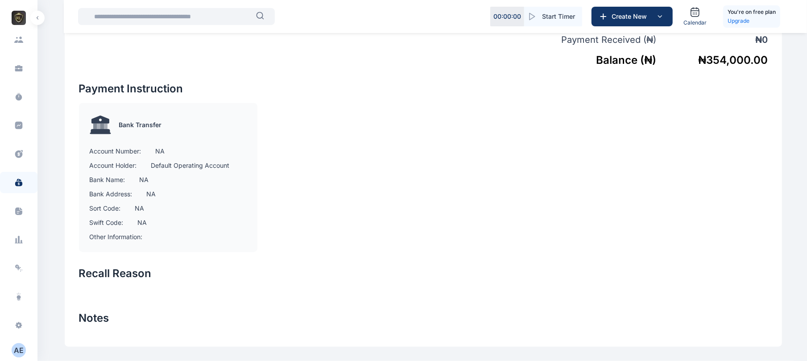
click at [21, 350] on div "A E" at bounding box center [19, 350] width 14 height 11
click at [77, 354] on span "Log out" at bounding box center [73, 350] width 22 height 9
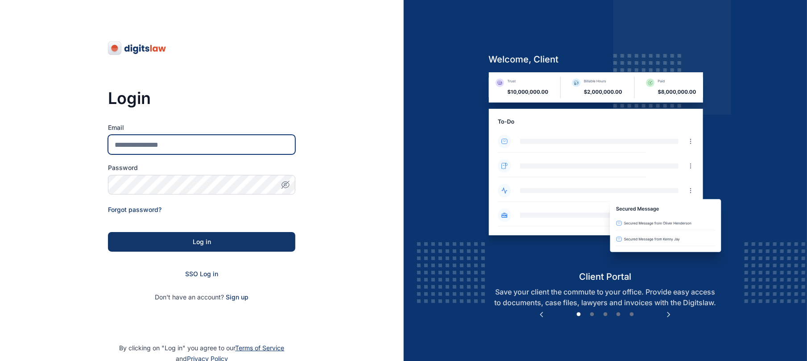
click at [247, 144] on input "Email" at bounding box center [201, 145] width 187 height 20
type input "**********"
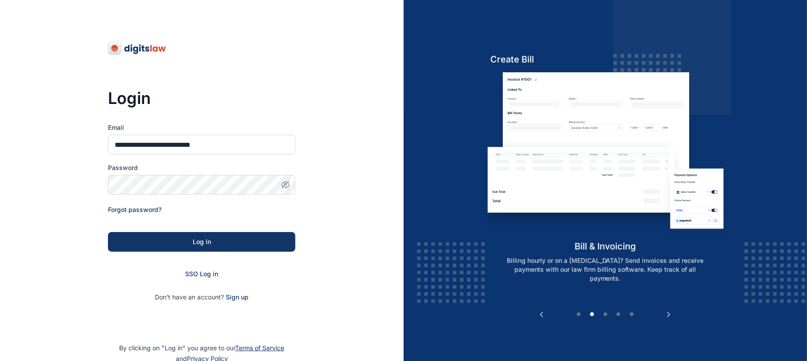
click at [237, 199] on form "**********" at bounding box center [201, 212] width 187 height 178
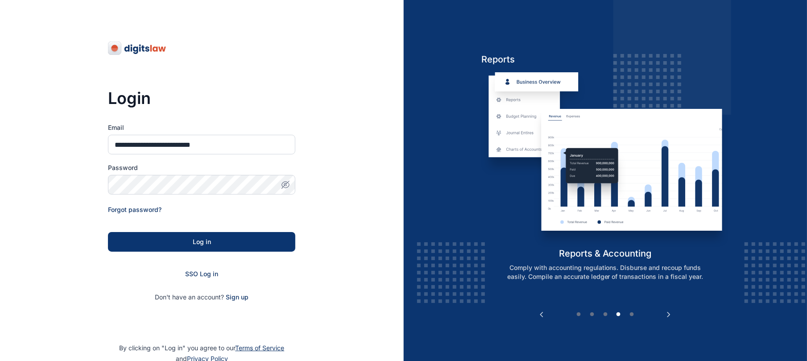
click at [224, 232] on button "Log in" at bounding box center [201, 242] width 187 height 20
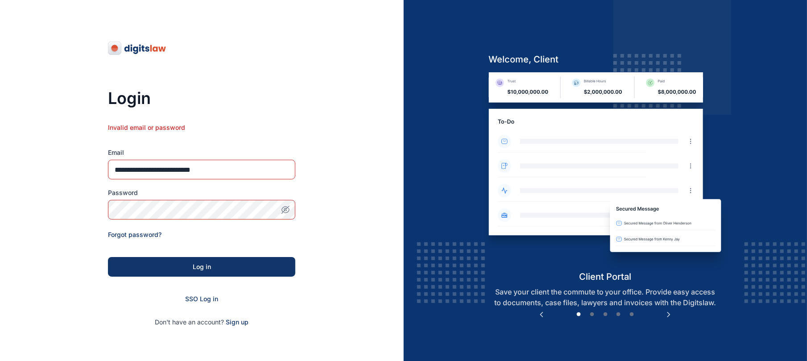
click at [286, 209] on icon "button" at bounding box center [285, 209] width 9 height 9
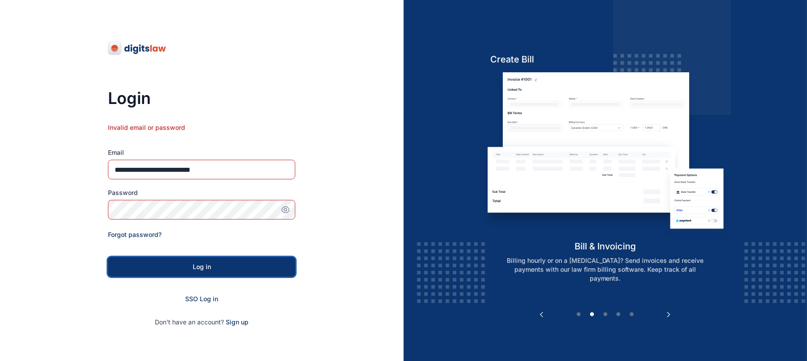
click at [267, 263] on div "Log in" at bounding box center [201, 266] width 159 height 9
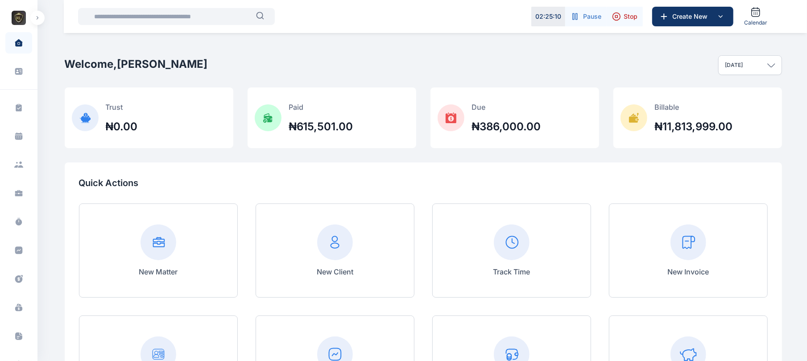
click at [31, 21] on button "button" at bounding box center [37, 18] width 14 height 14
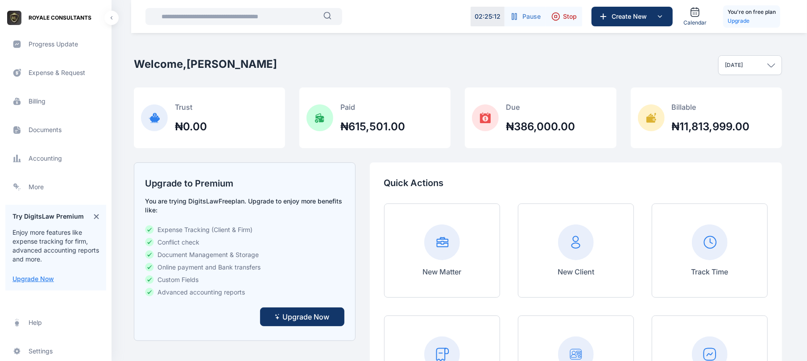
scroll to position [232, 0]
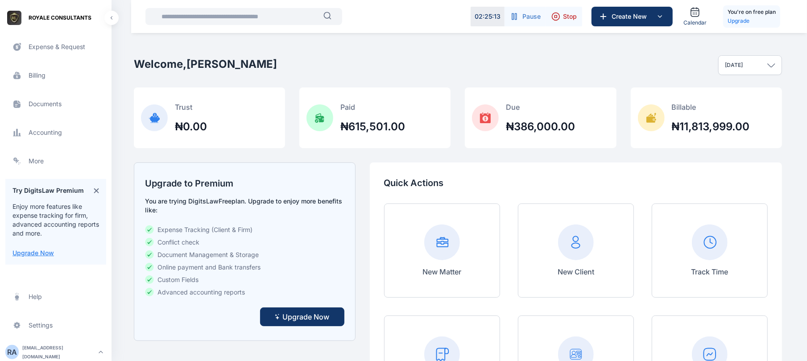
click at [57, 81] on span "Billing billing billing" at bounding box center [55, 75] width 101 height 21
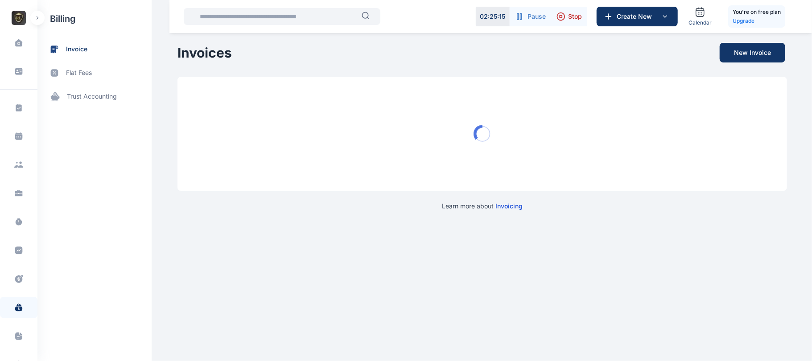
click at [85, 50] on span "invoice" at bounding box center [76, 49] width 21 height 9
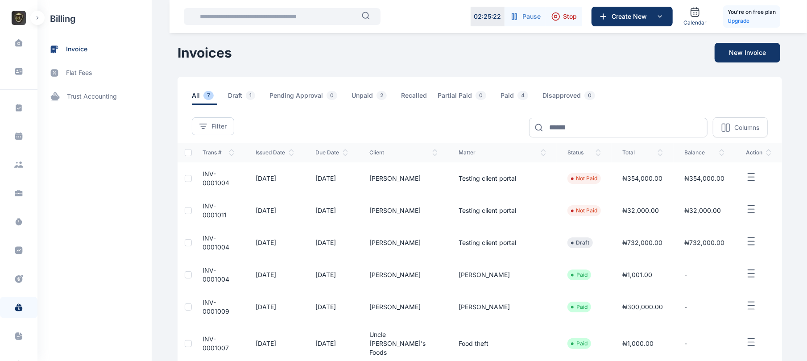
click at [748, 181] on line "button" at bounding box center [751, 181] width 6 height 0
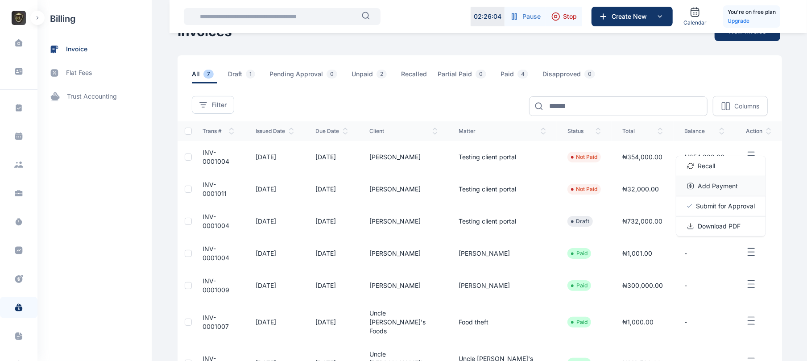
scroll to position [40, 0]
